Goal: Transaction & Acquisition: Purchase product/service

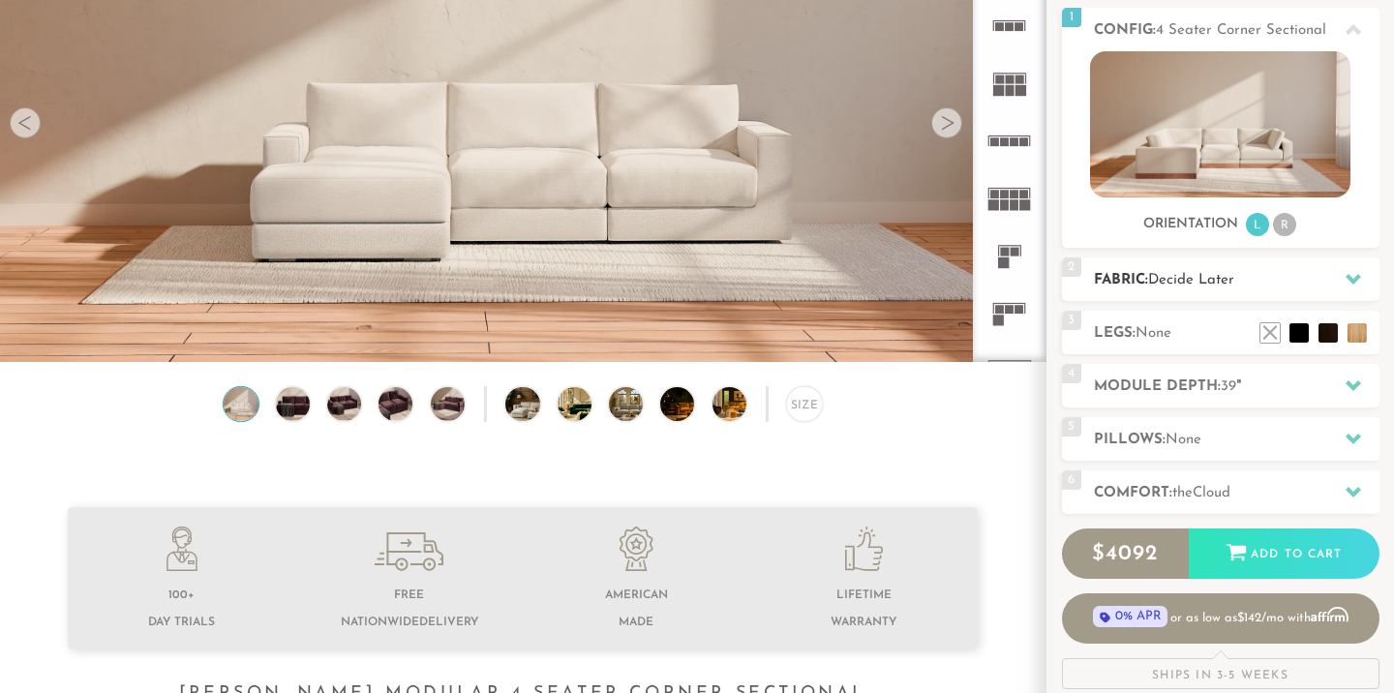
scroll to position [250, 0]
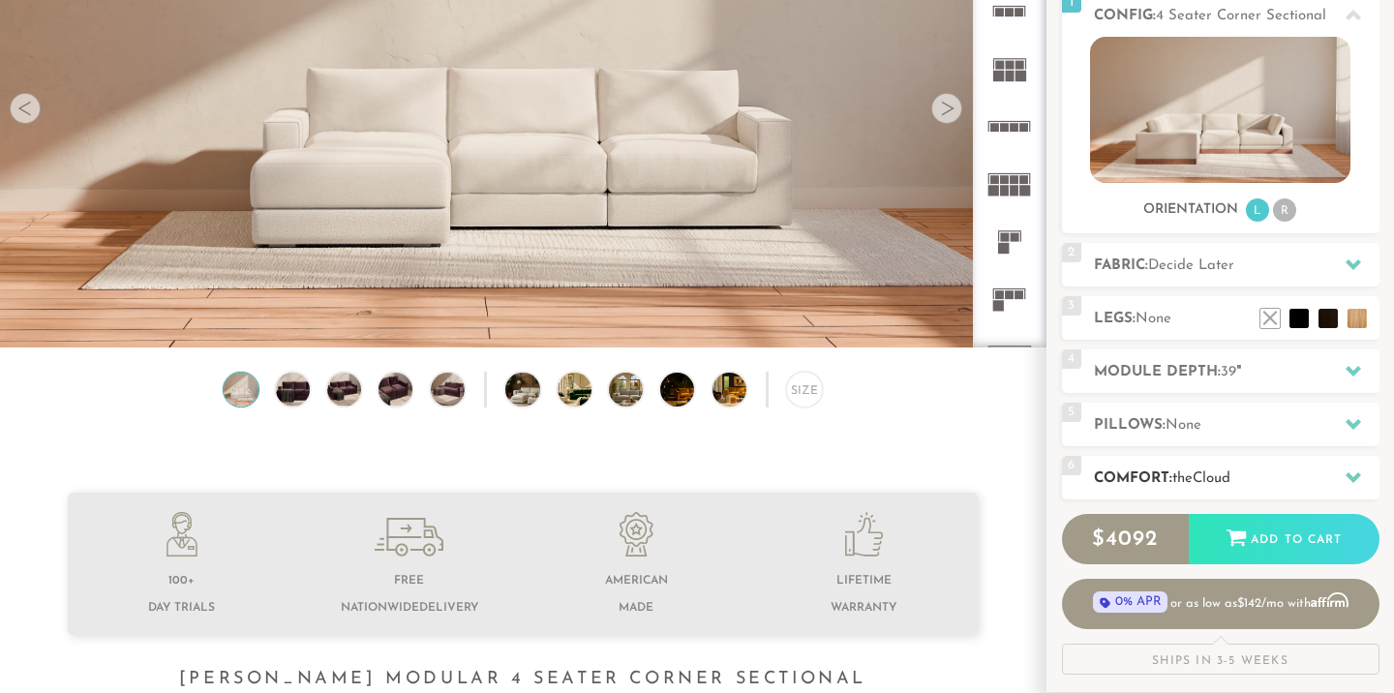
click at [1192, 479] on span "the" at bounding box center [1182, 478] width 20 height 15
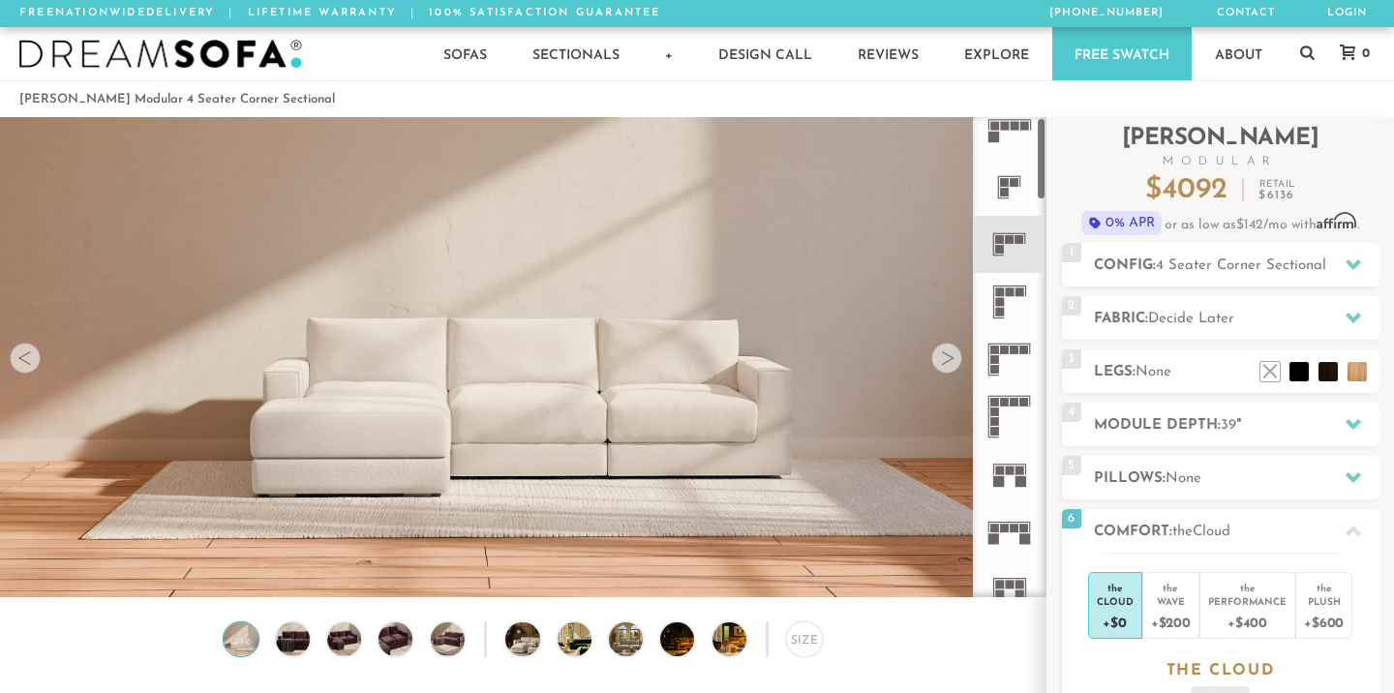
scroll to position [0, 0]
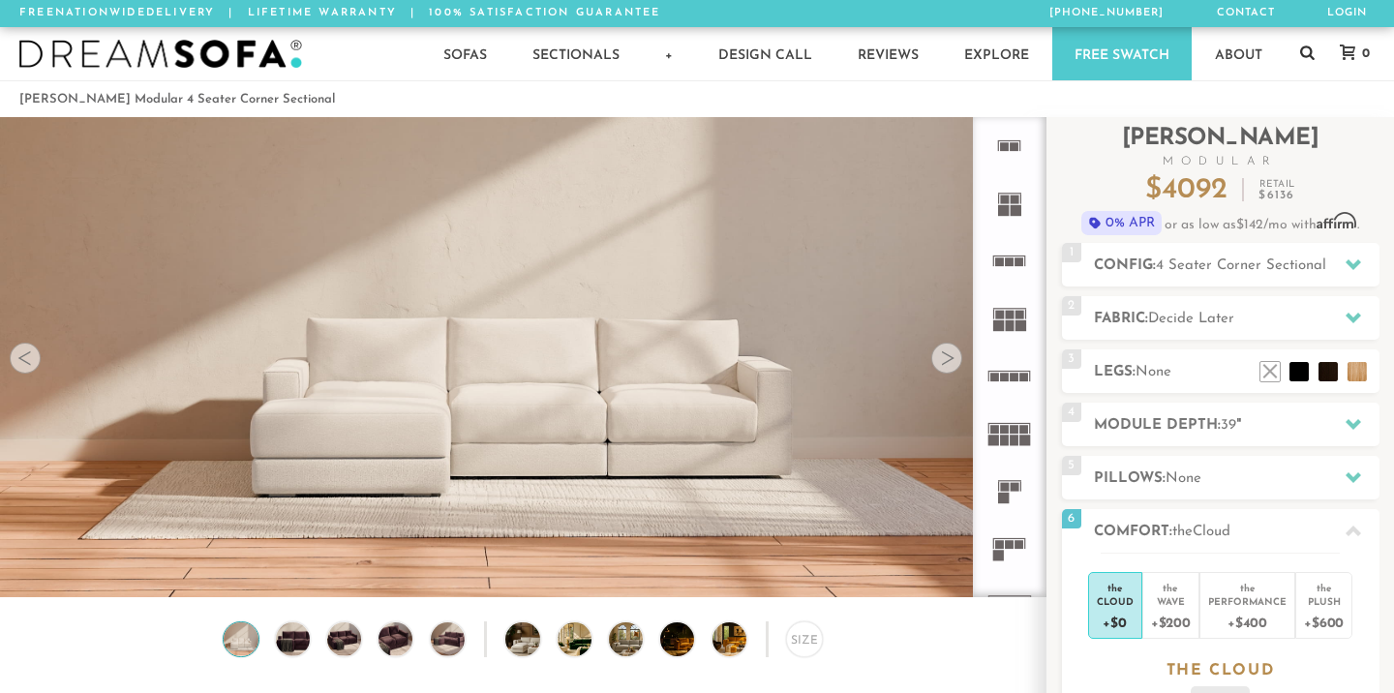
click at [1308, 50] on icon at bounding box center [1307, 52] width 15 height 15
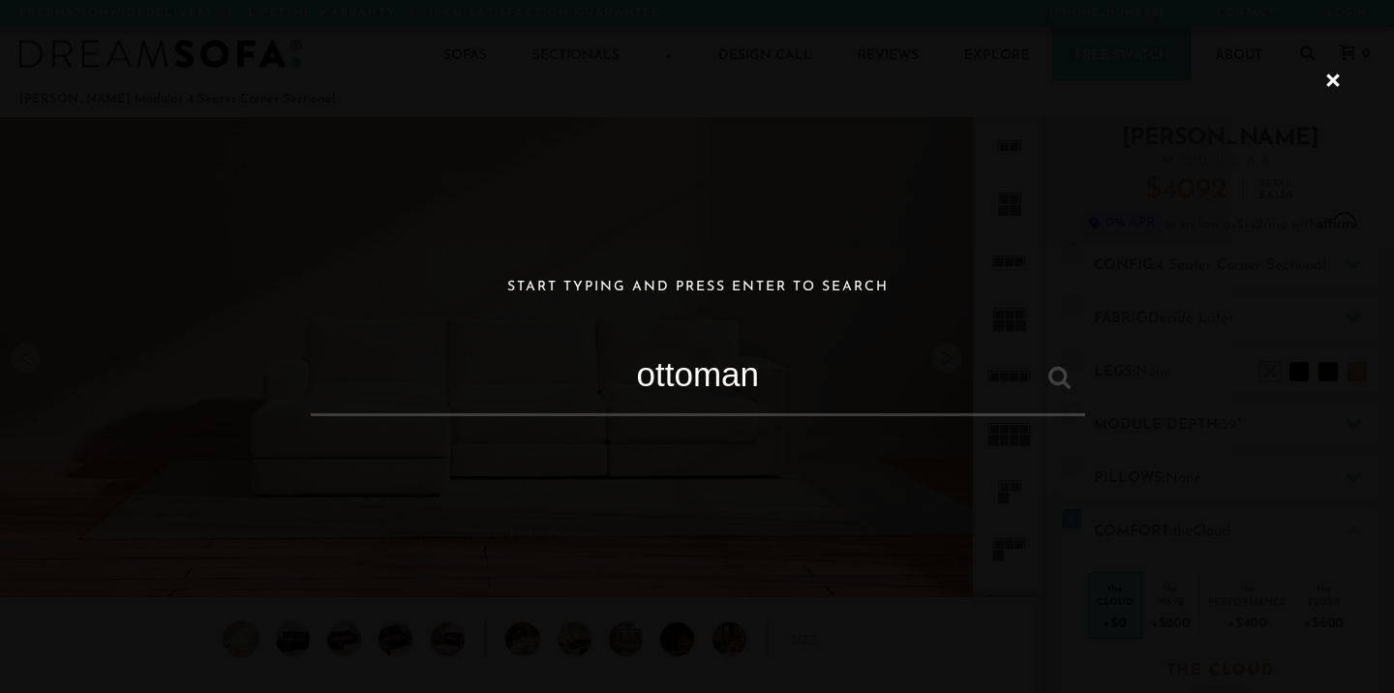
type input "ottoman"
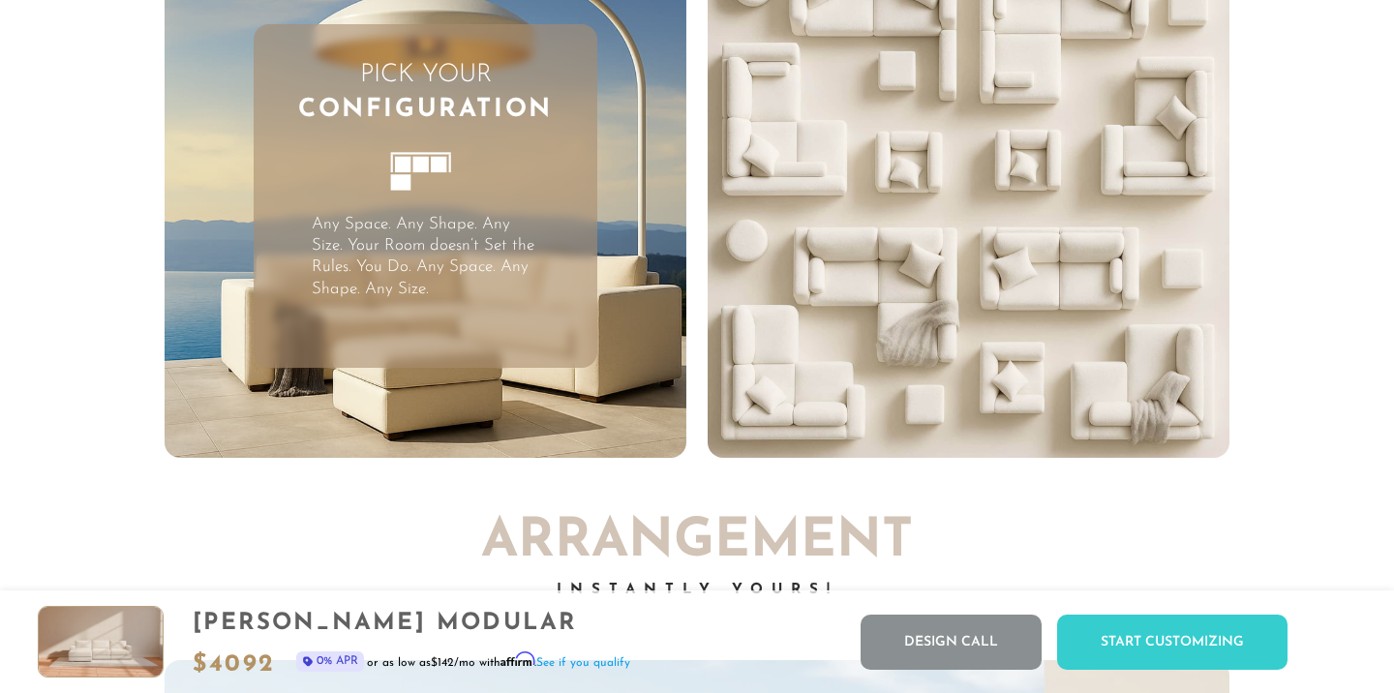
scroll to position [4837, 0]
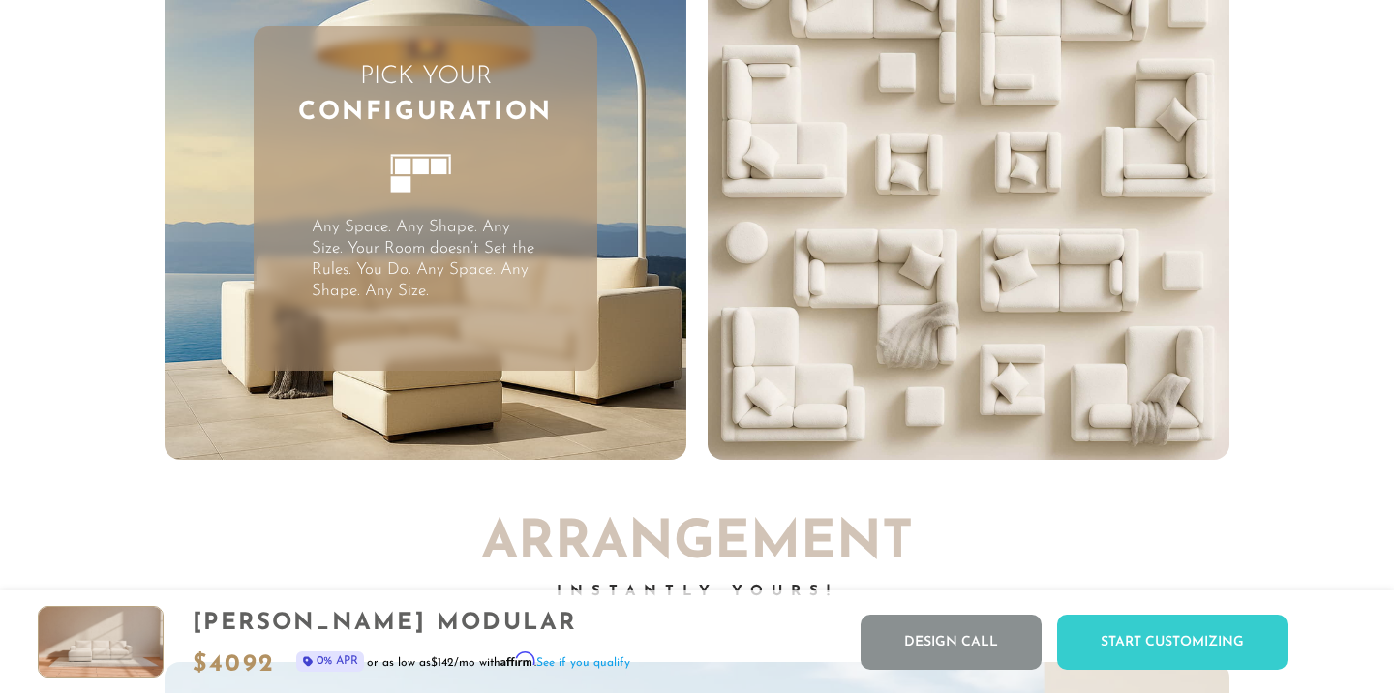
click at [505, 223] on p "Any Space. Any Shape. Any Size. Your Room doesn’t Set the Rules. You Do. Any Sp…" at bounding box center [425, 259] width 227 height 85
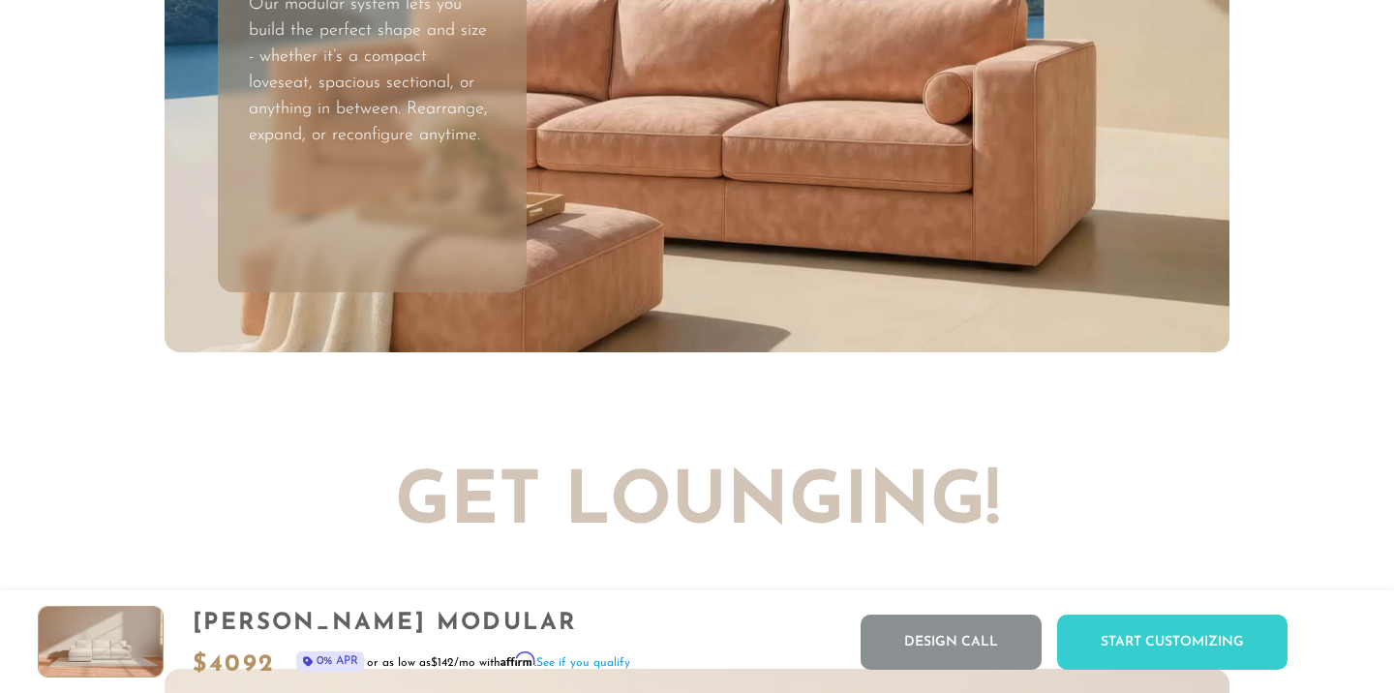
scroll to position [5846, 0]
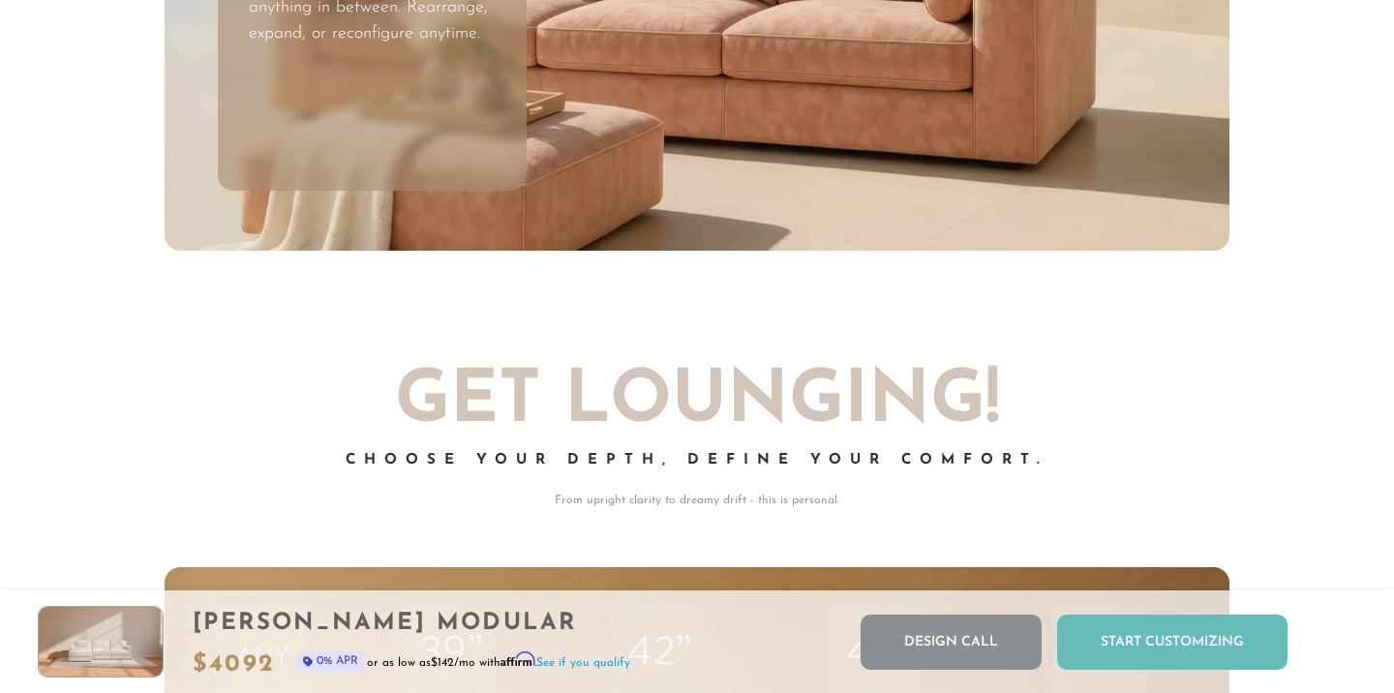
click at [1169, 650] on div "Start Customizing" at bounding box center [1172, 642] width 230 height 55
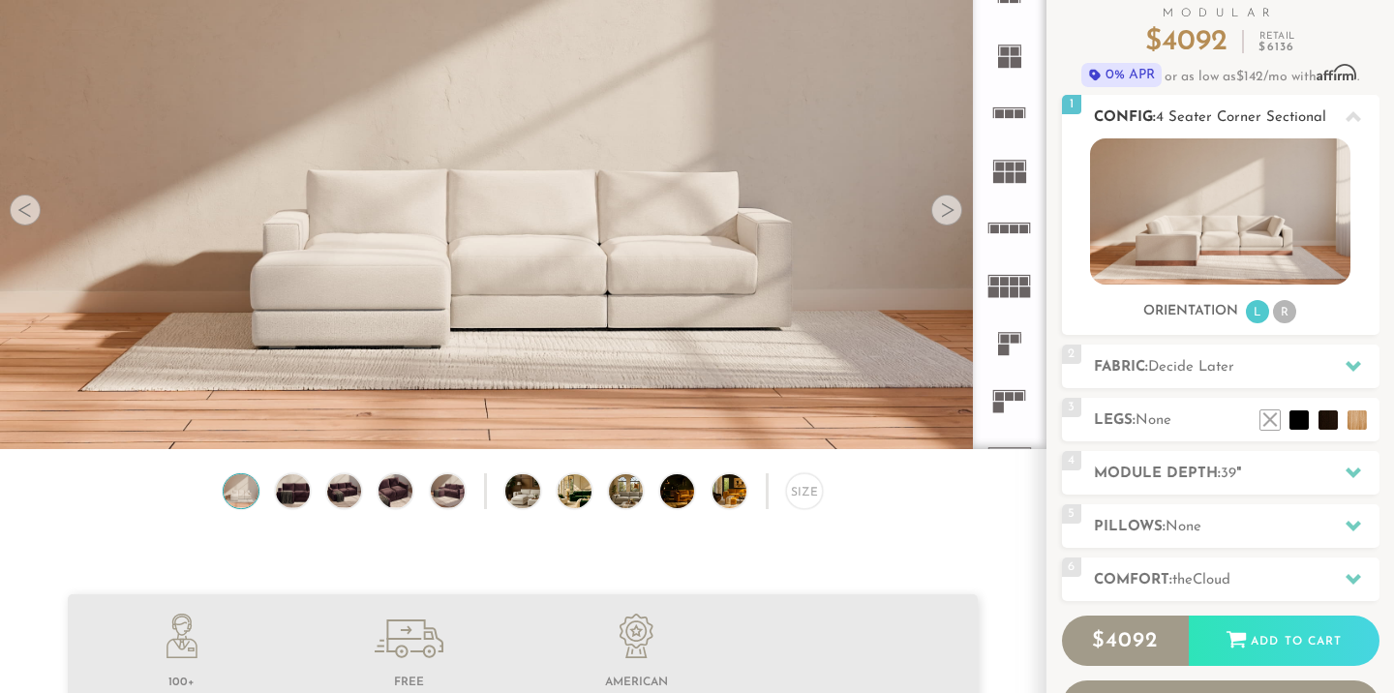
scroll to position [171, 0]
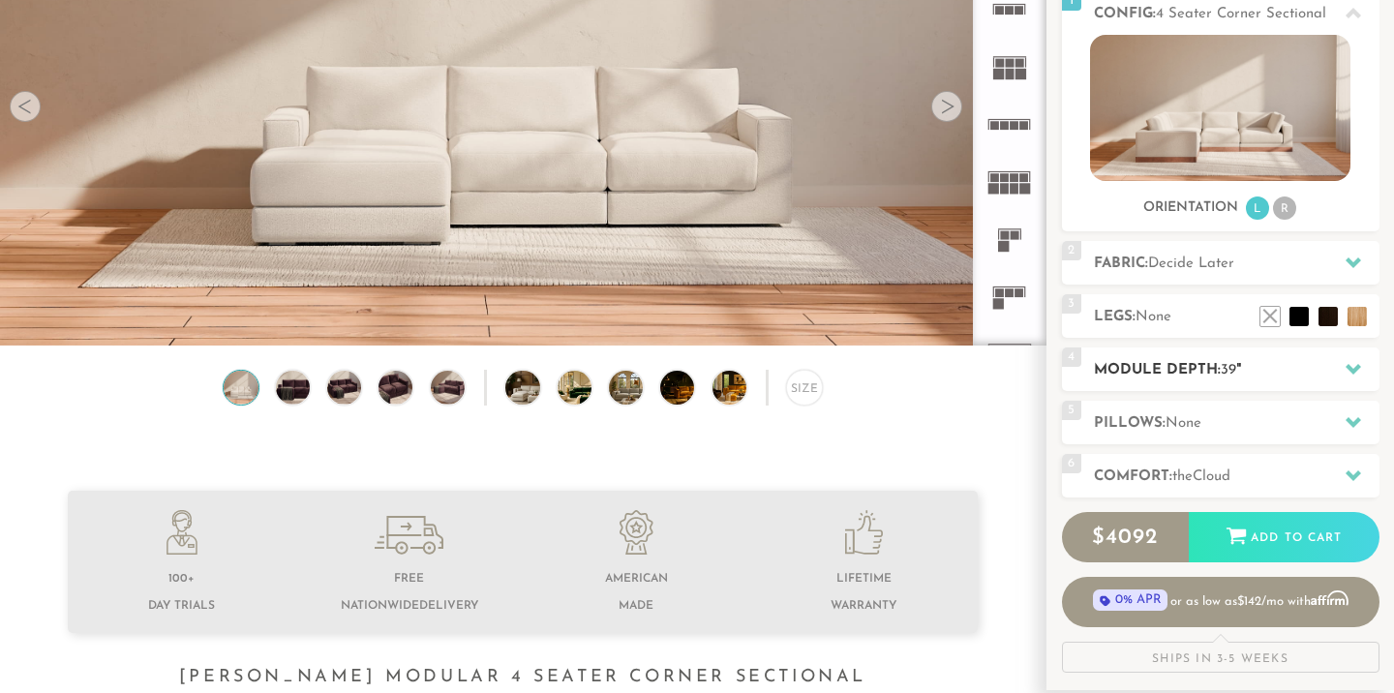
click at [1218, 372] on h2 "Module Depth: 39 "" at bounding box center [1236, 370] width 285 height 22
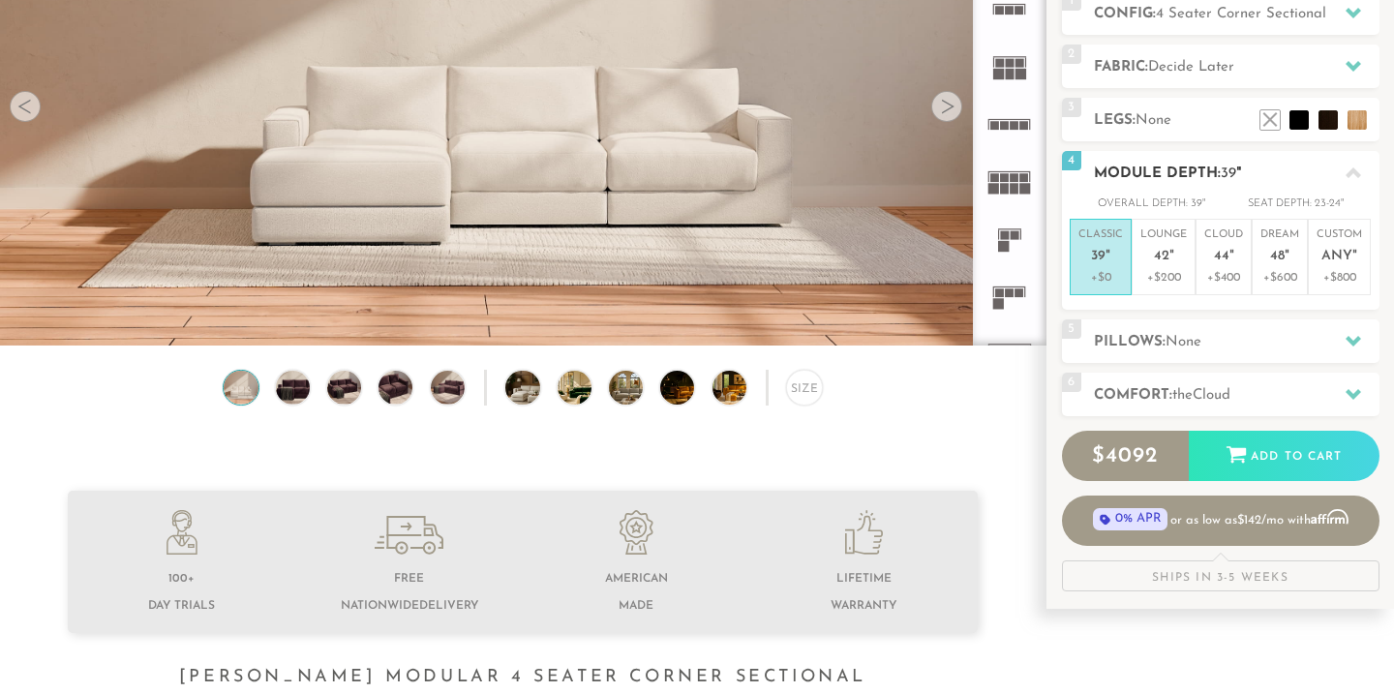
click at [1262, 167] on h2 "Module Depth: 39 "" at bounding box center [1236, 174] width 285 height 22
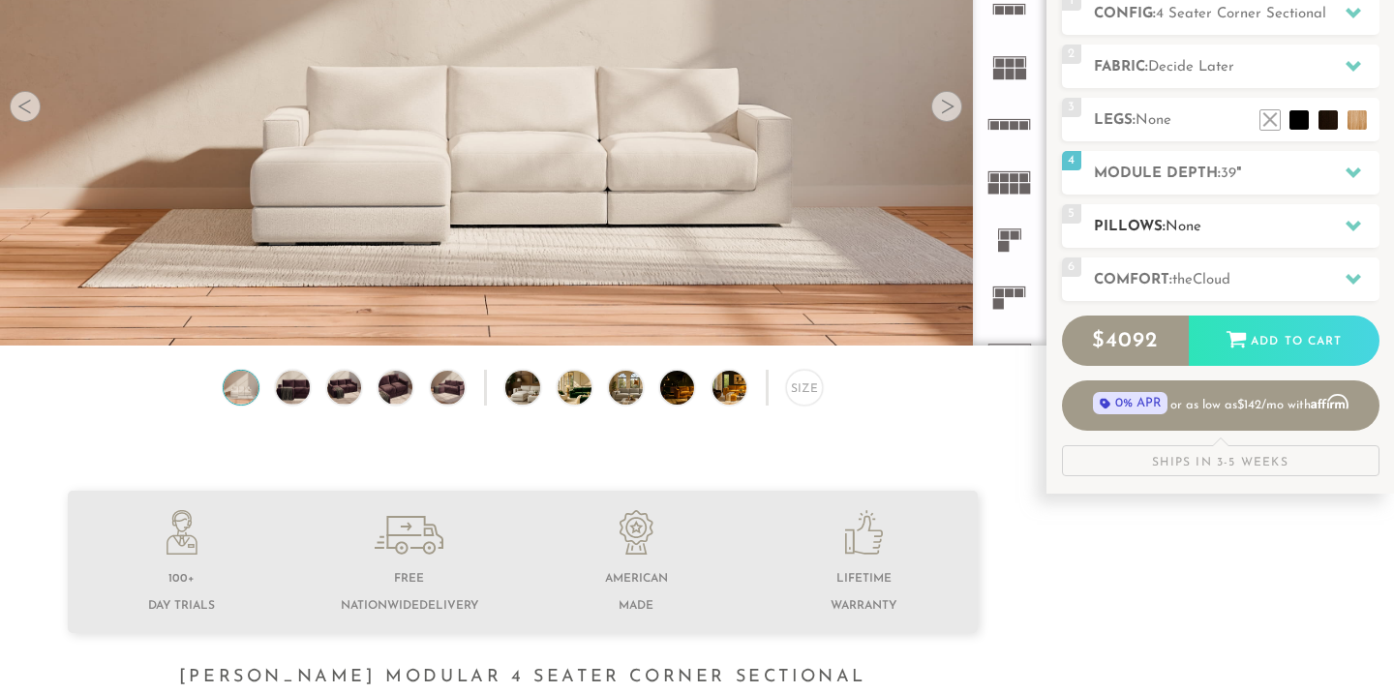
click at [1208, 212] on div "5 Pillows: None" at bounding box center [1220, 226] width 317 height 44
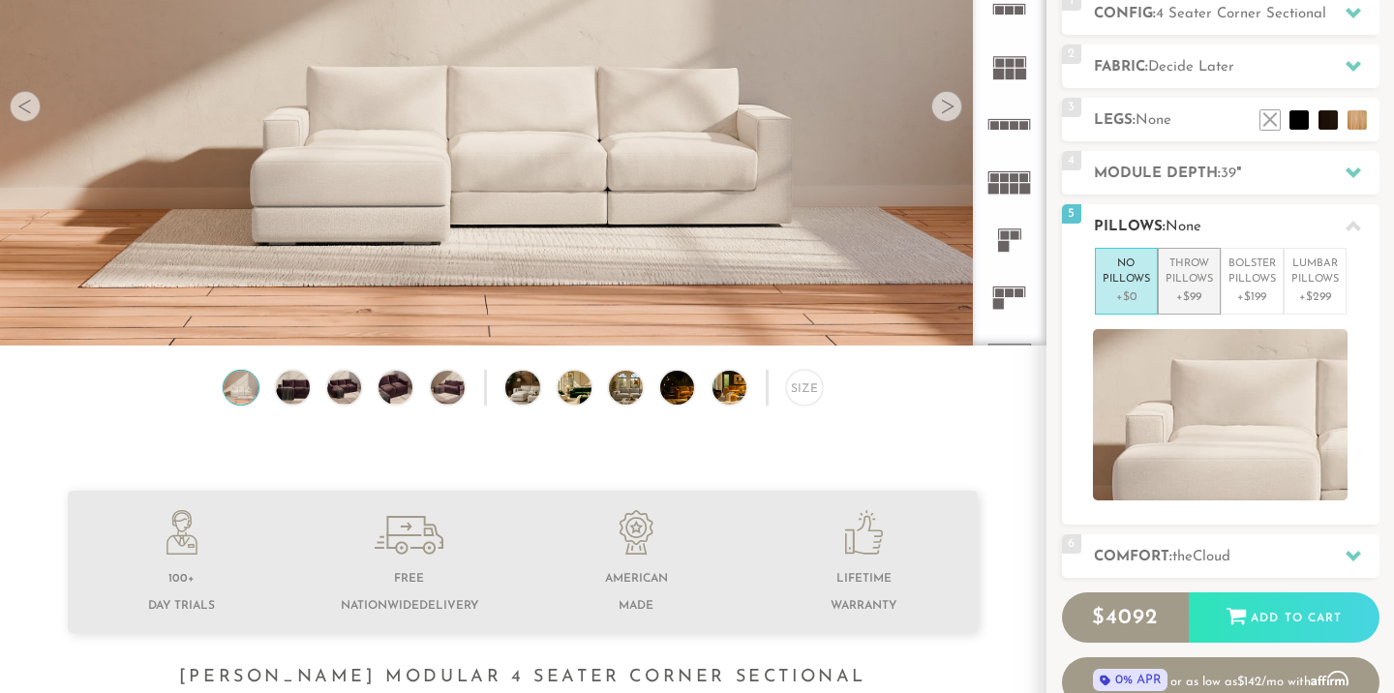
click at [1185, 285] on p "Throw Pillows" at bounding box center [1188, 272] width 47 height 32
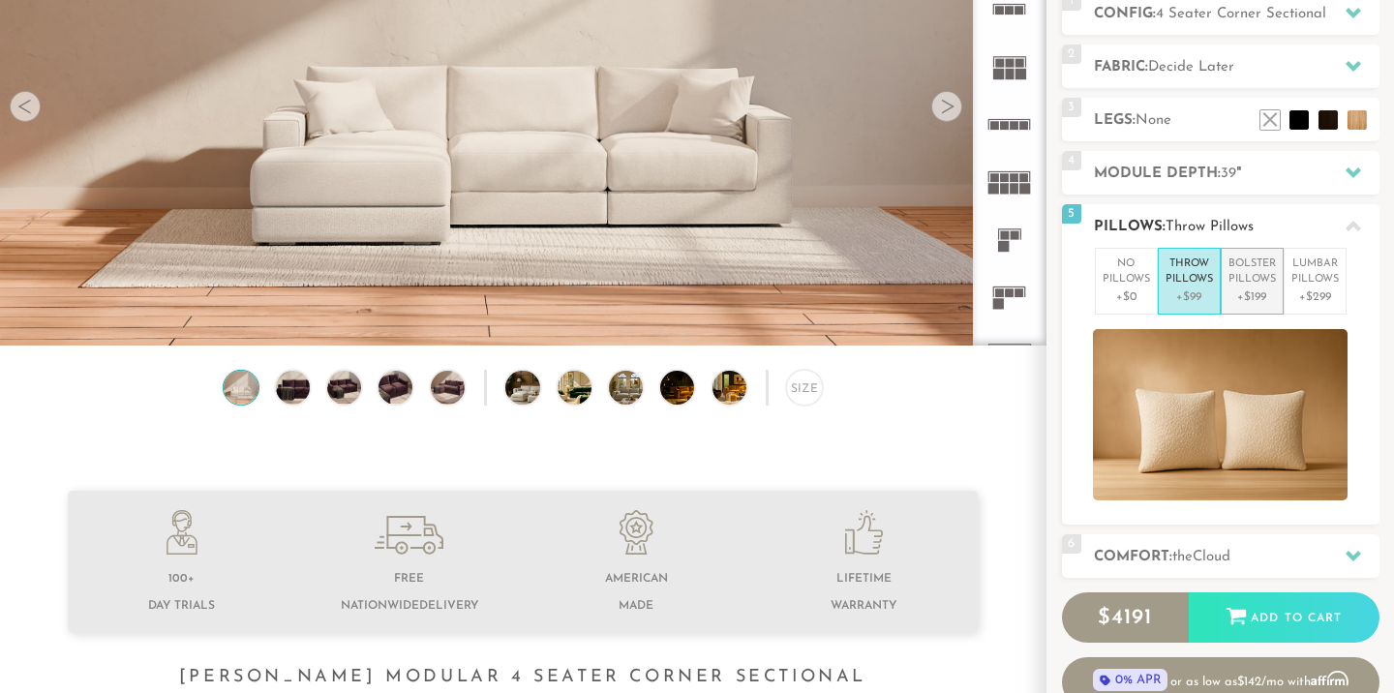
click at [1249, 282] on p "Bolster Pillows" at bounding box center [1251, 272] width 47 height 32
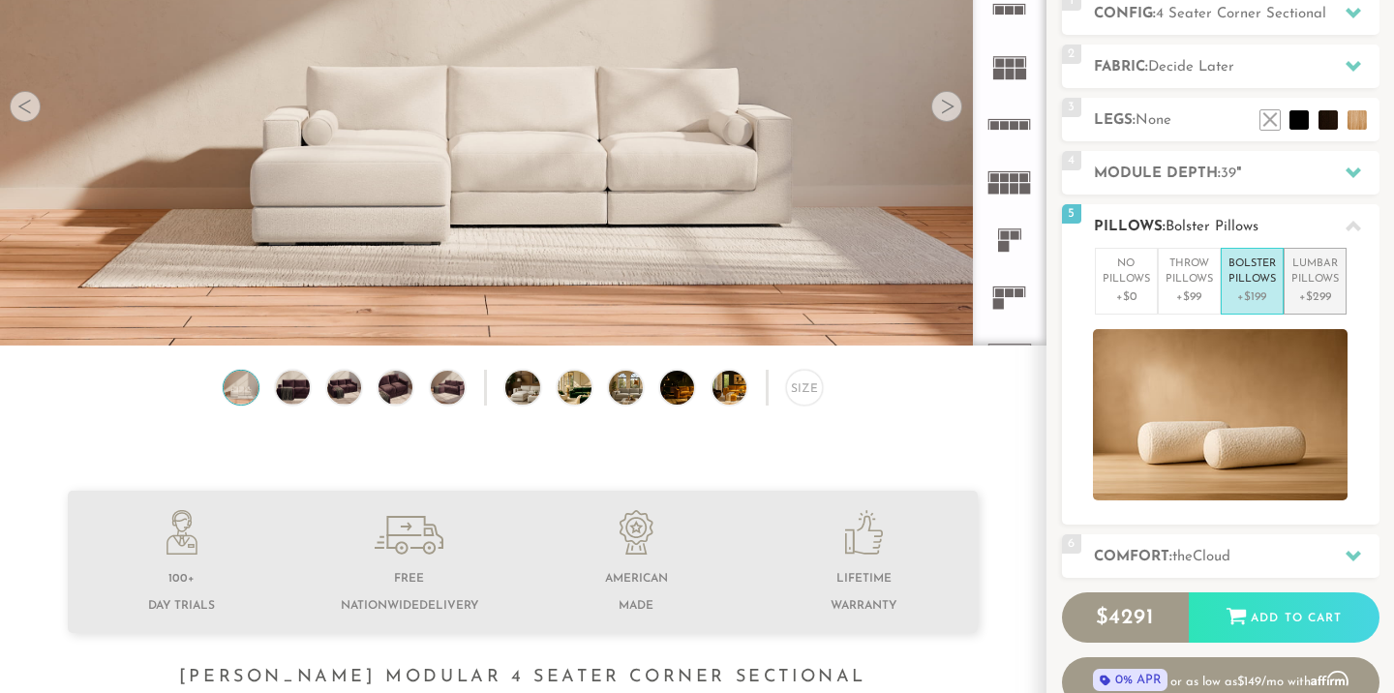
click at [1294, 291] on p "+$299" at bounding box center [1314, 296] width 47 height 17
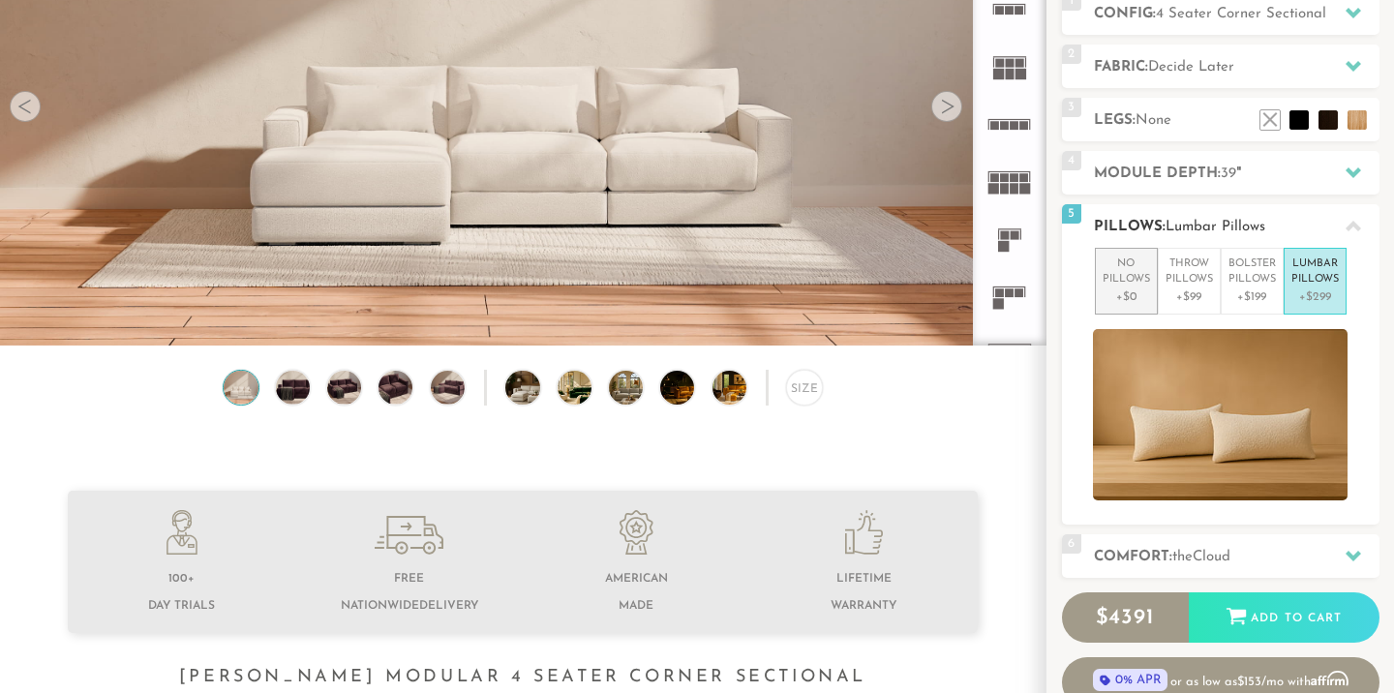
click at [1124, 283] on p "No Pillows" at bounding box center [1125, 272] width 47 height 32
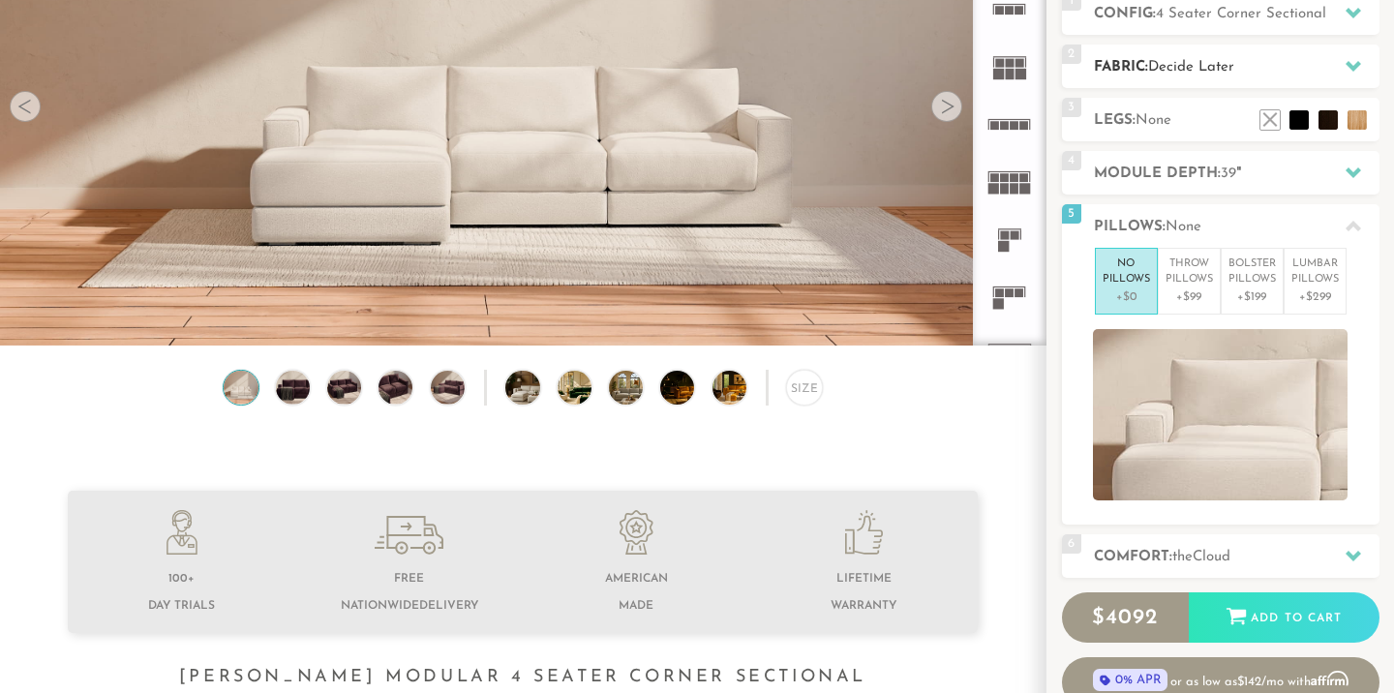
click at [1197, 77] on h2 "Fabric: Decide Later" at bounding box center [1236, 67] width 285 height 22
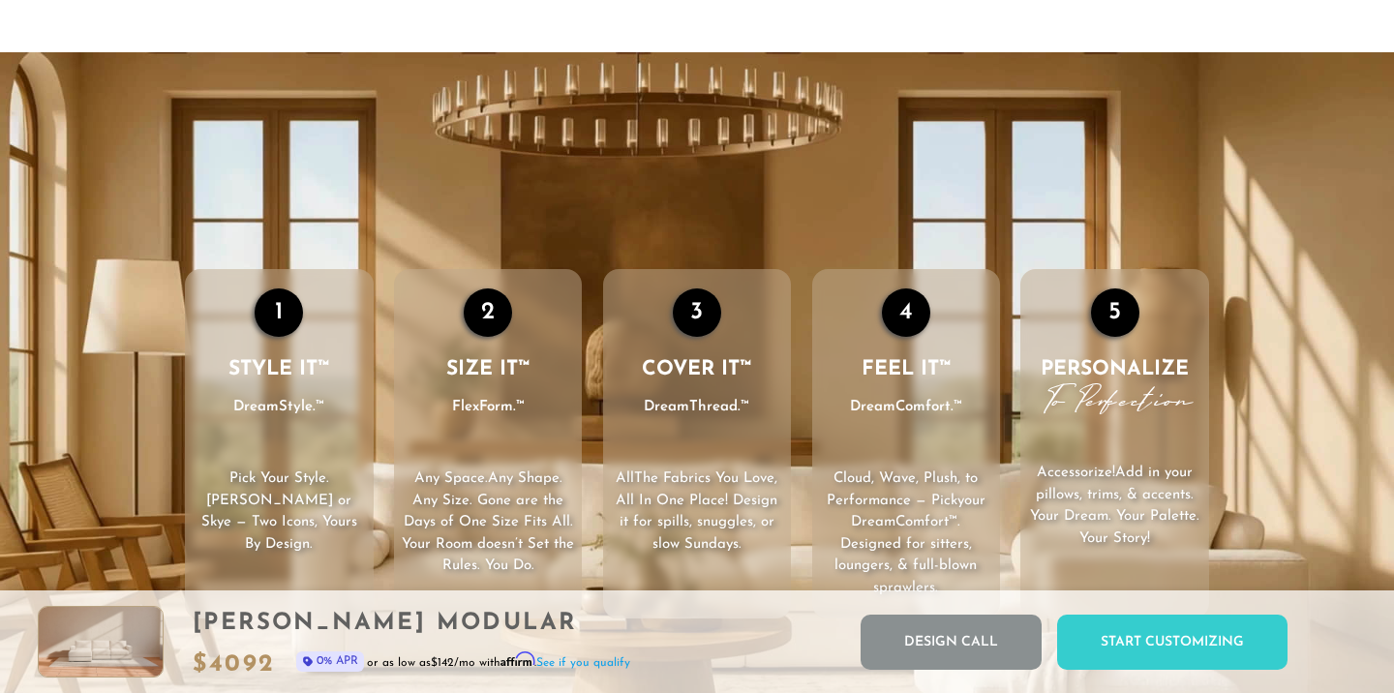
scroll to position [2608, 0]
